Goal: Complete application form

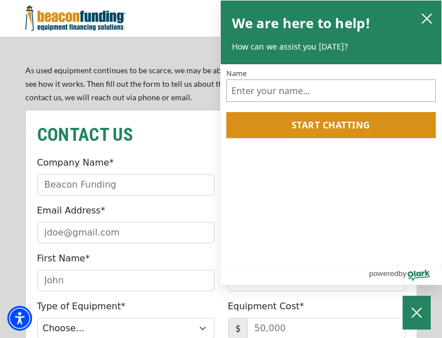
scroll to position [956, 0]
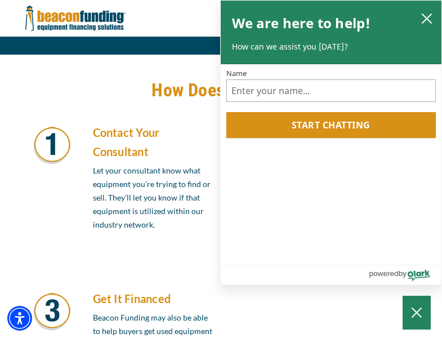
scroll to position [956, 0]
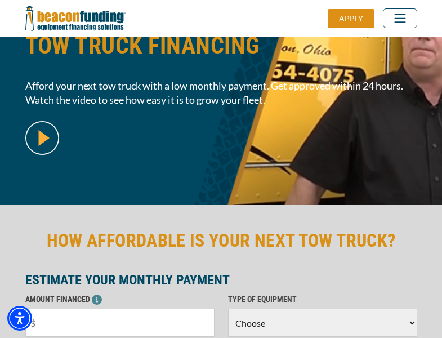
scroll to position [275, 0]
